Goal: Check status: Check status

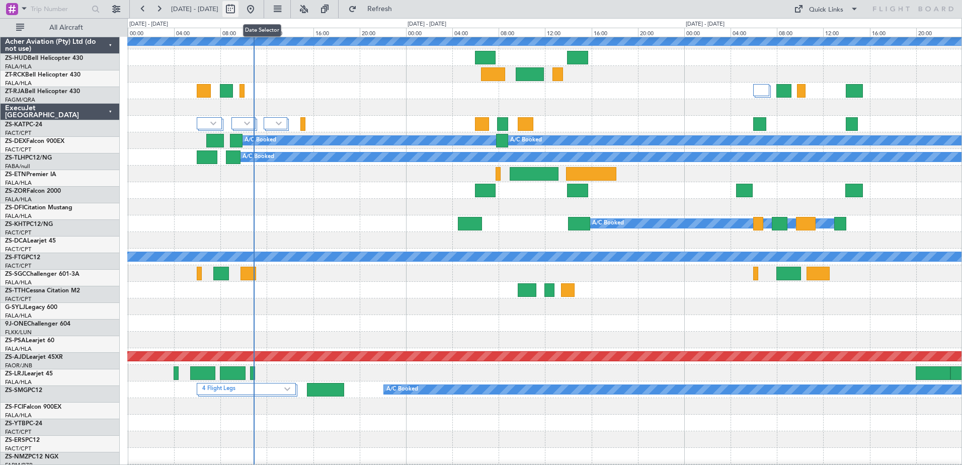
scroll to position [453, 0]
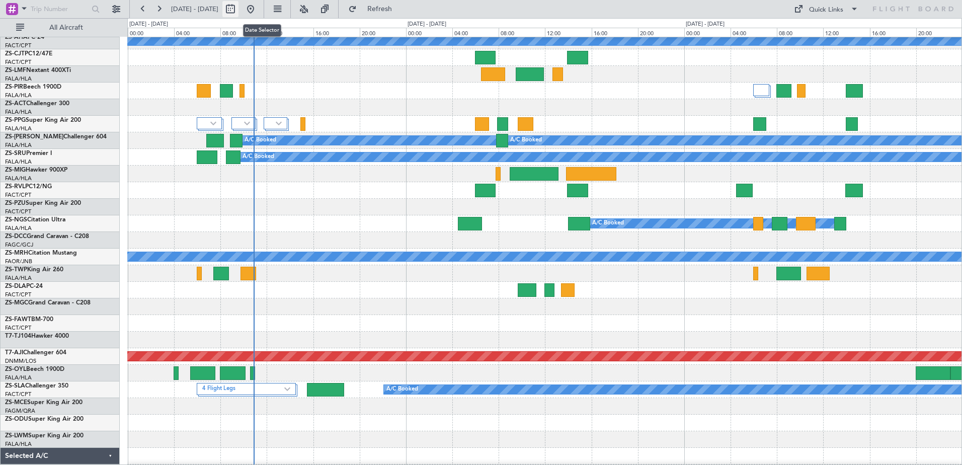
click at [238, 13] on button at bounding box center [230, 9] width 16 height 16
select select "9"
select select "2025"
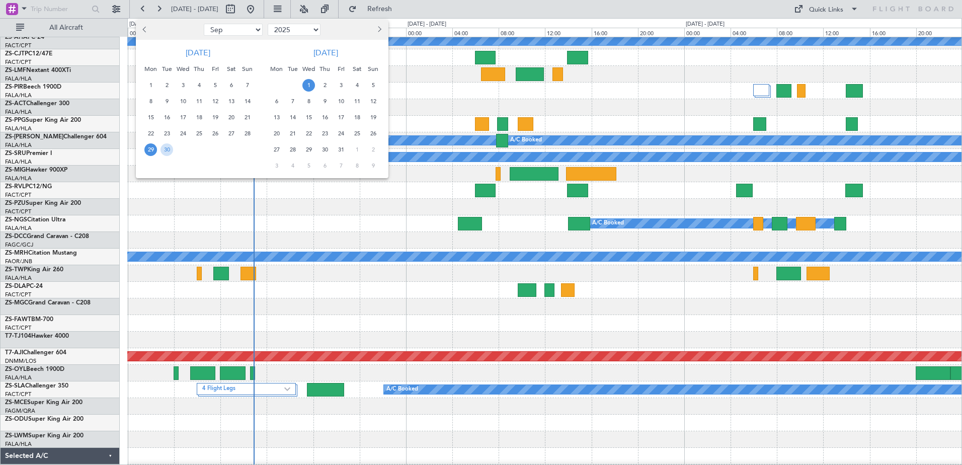
click at [326, 102] on span "9" at bounding box center [324, 101] width 13 height 13
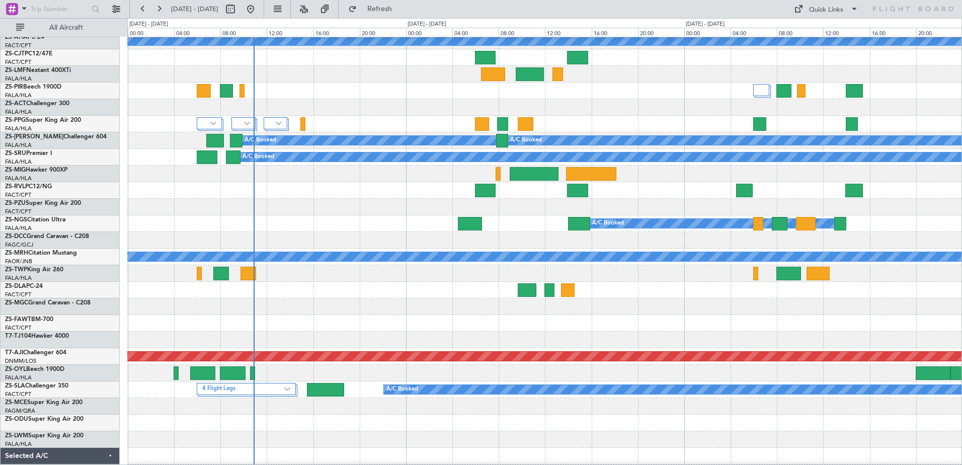
select select "10"
click at [112, 12] on button at bounding box center [116, 9] width 16 height 16
click at [119, 7] on button at bounding box center [116, 9] width 16 height 16
click at [112, 12] on button at bounding box center [116, 9] width 16 height 16
click at [119, 7] on button at bounding box center [116, 9] width 16 height 16
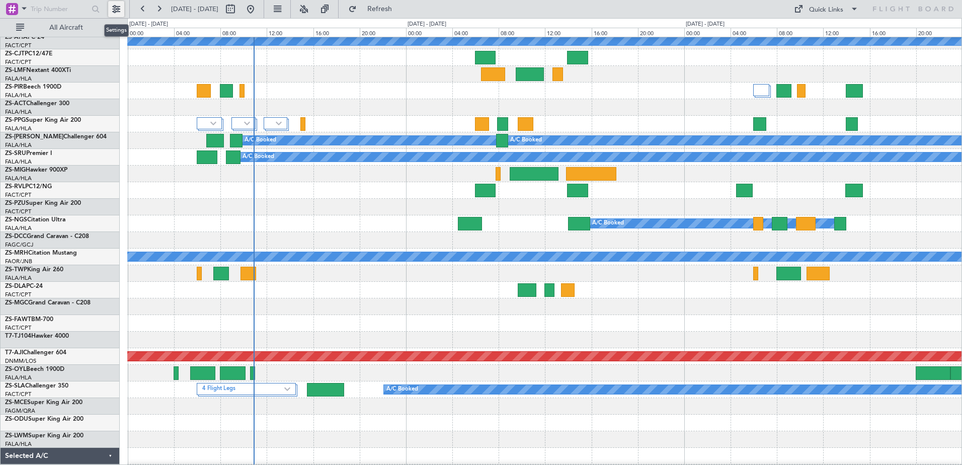
click at [112, 10] on button at bounding box center [116, 9] width 16 height 16
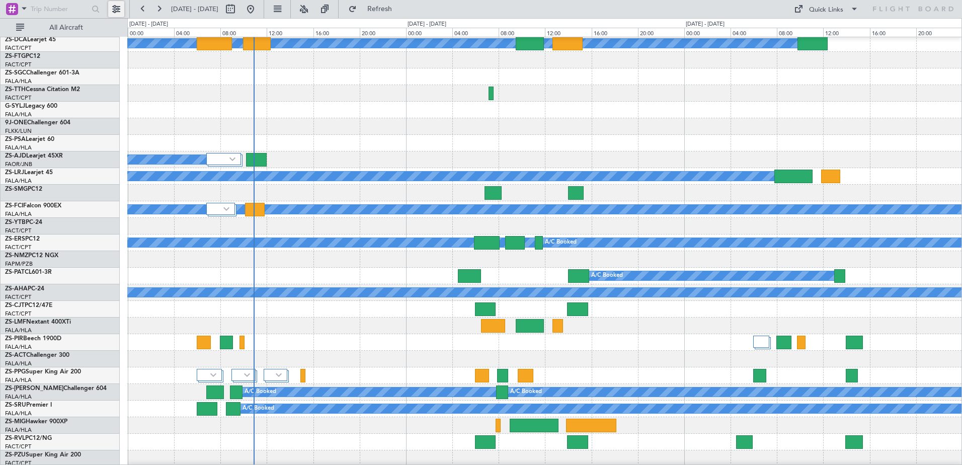
scroll to position [0, 0]
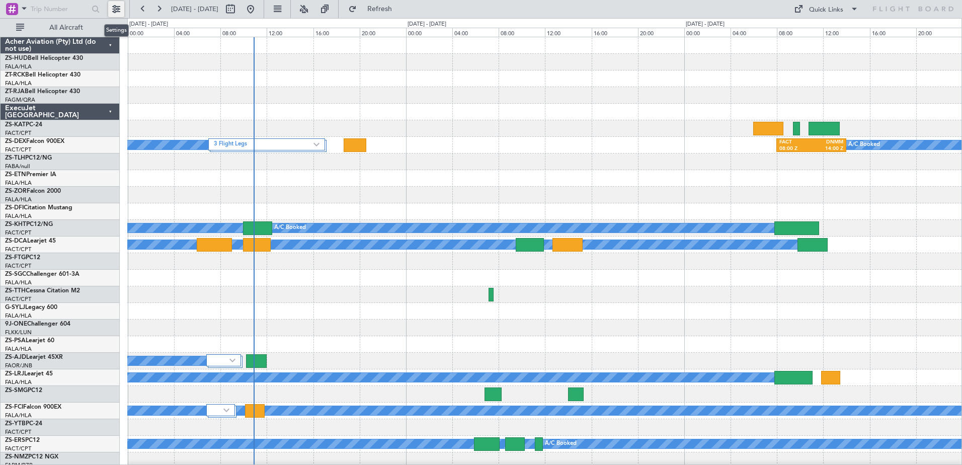
click at [118, 11] on button at bounding box center [116, 9] width 16 height 16
click at [120, 8] on button at bounding box center [116, 9] width 16 height 16
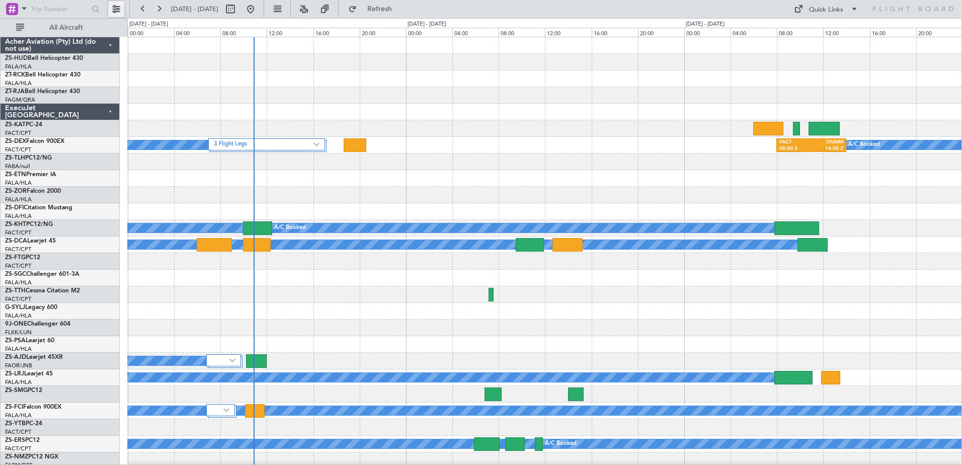
click at [120, 8] on button at bounding box center [116, 9] width 16 height 16
click at [115, 11] on button at bounding box center [116, 9] width 16 height 16
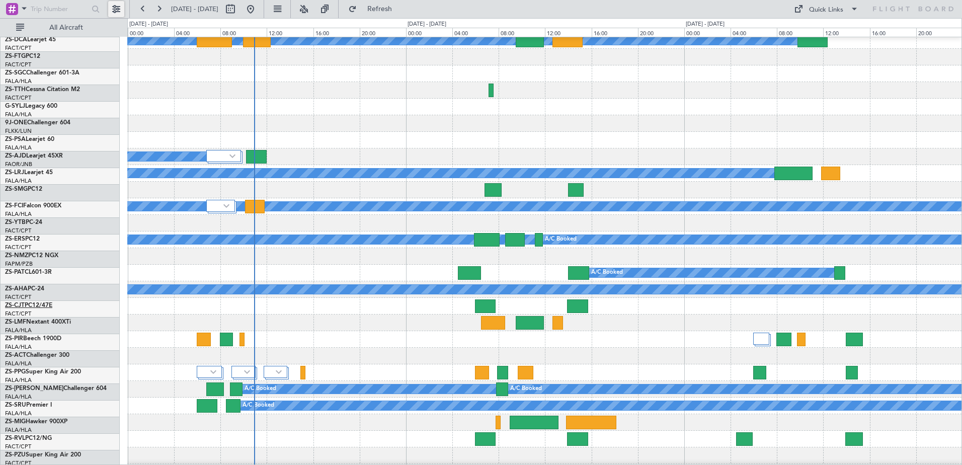
scroll to position [252, 0]
